Goal: Find specific page/section: Find specific page/section

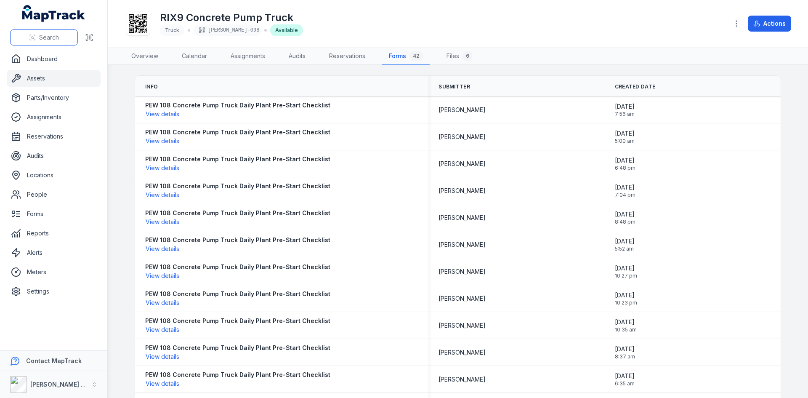
click at [45, 37] on span "Search" at bounding box center [49, 37] width 20 height 8
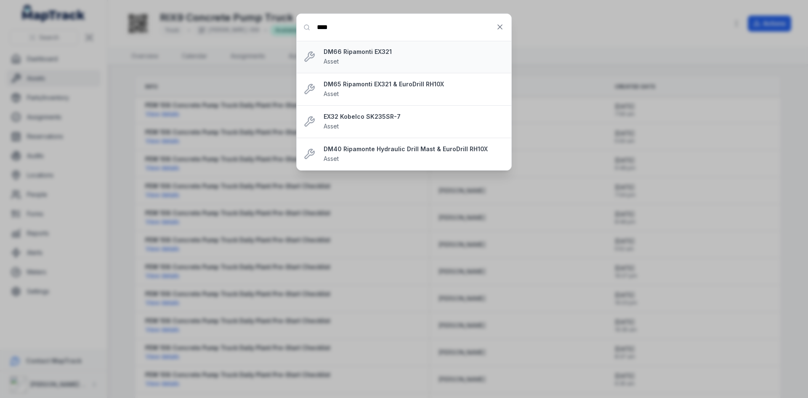
type input "****"
click at [354, 124] on div "EX32 Kobelco SK235SR-7 Asset" at bounding box center [414, 121] width 181 height 19
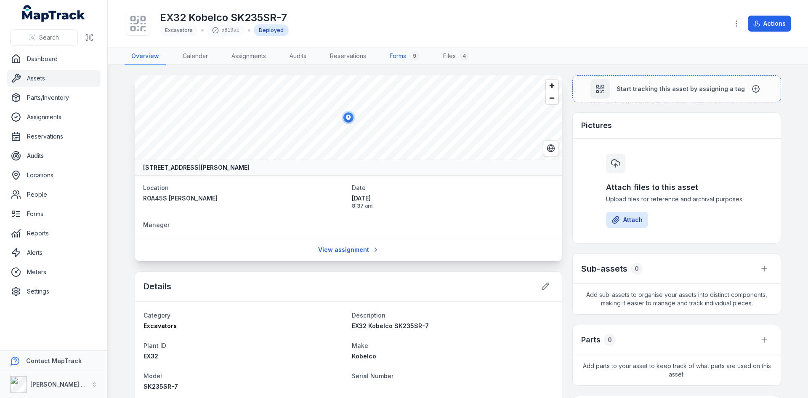
click at [407, 56] on link "Forms 9" at bounding box center [404, 57] width 43 height 18
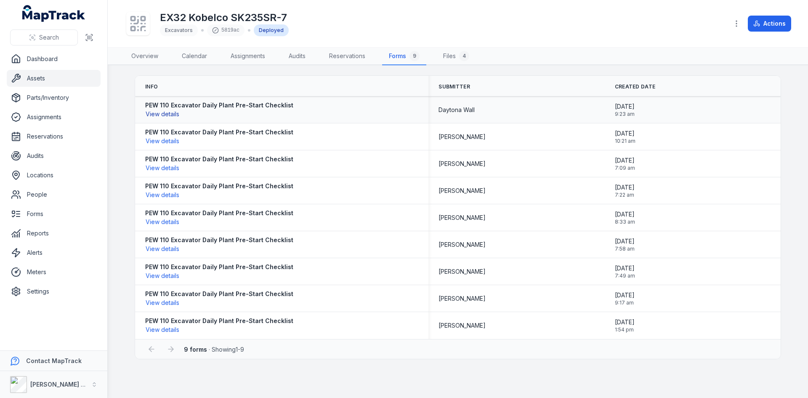
click at [167, 114] on button "View details" at bounding box center [162, 113] width 35 height 9
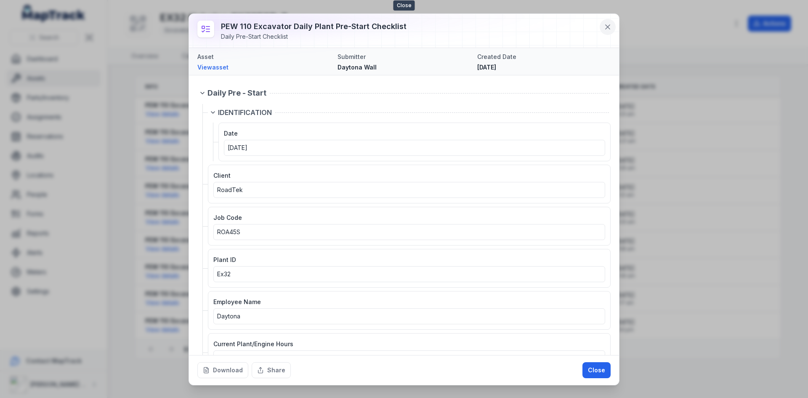
click at [611, 23] on icon at bounding box center [608, 27] width 8 height 8
